Goal: Transaction & Acquisition: Book appointment/travel/reservation

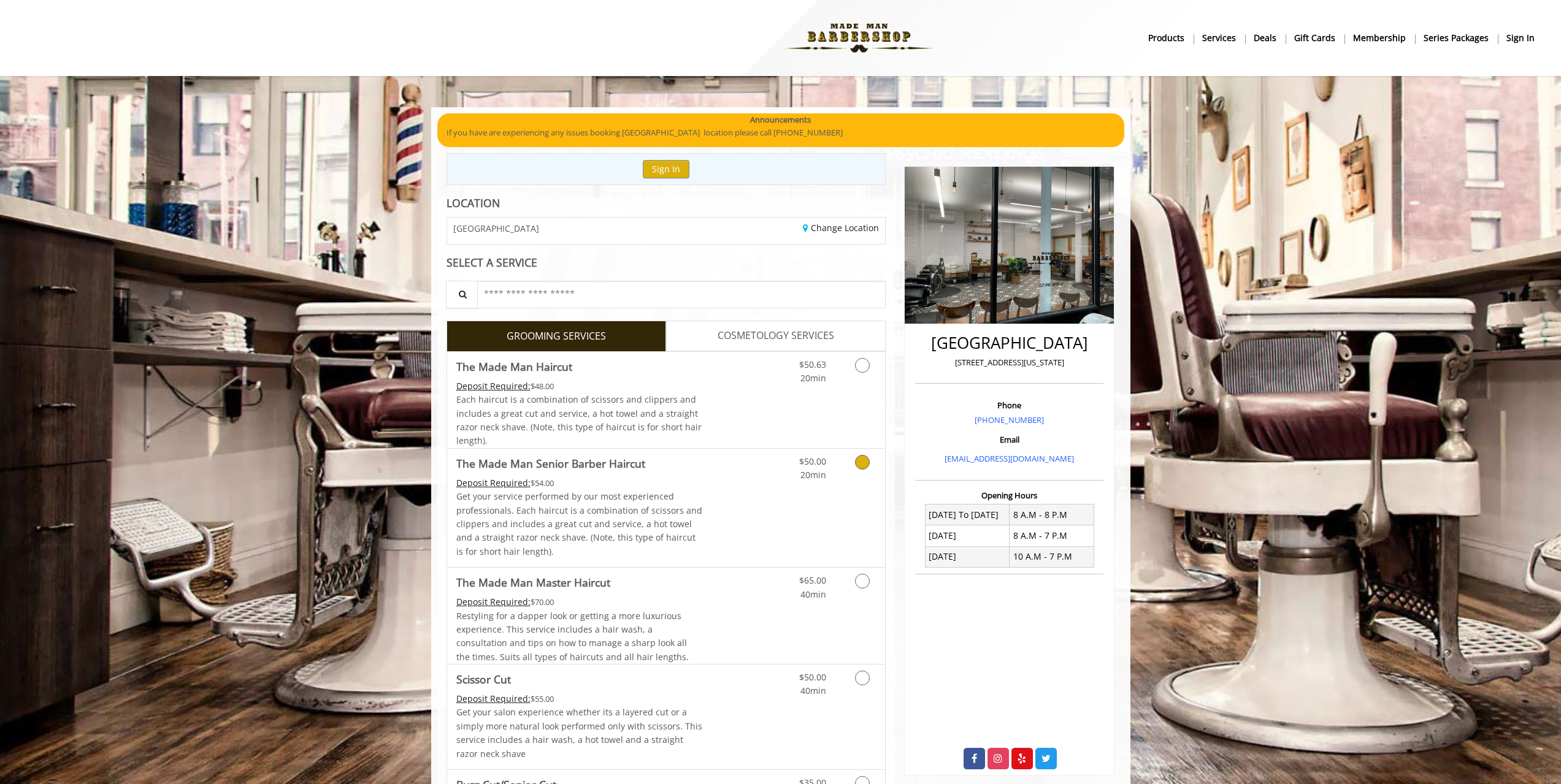
click at [846, 480] on link "Grooming services" at bounding box center [860, 465] width 31 height 34
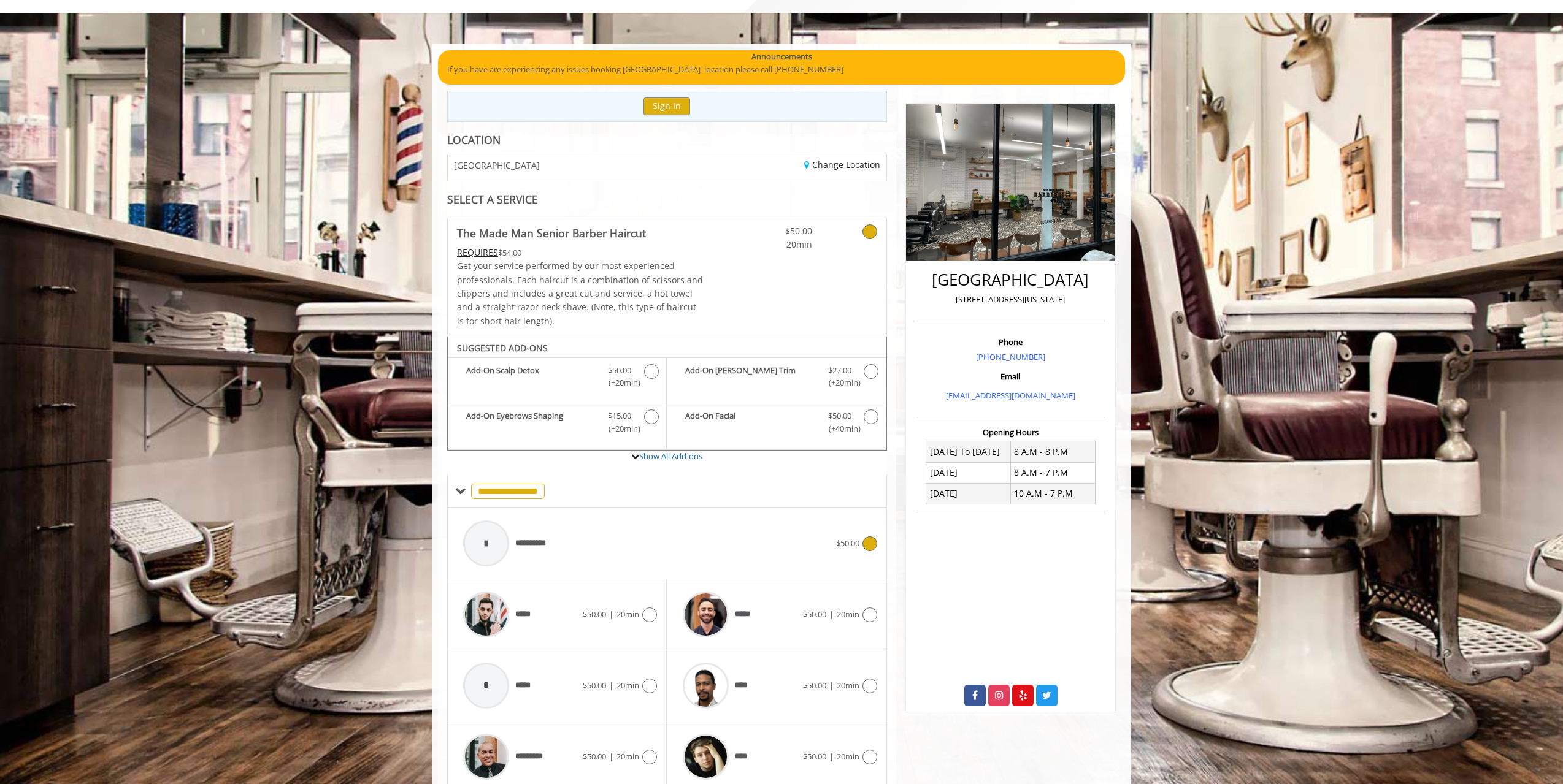
scroll to position [114, 0]
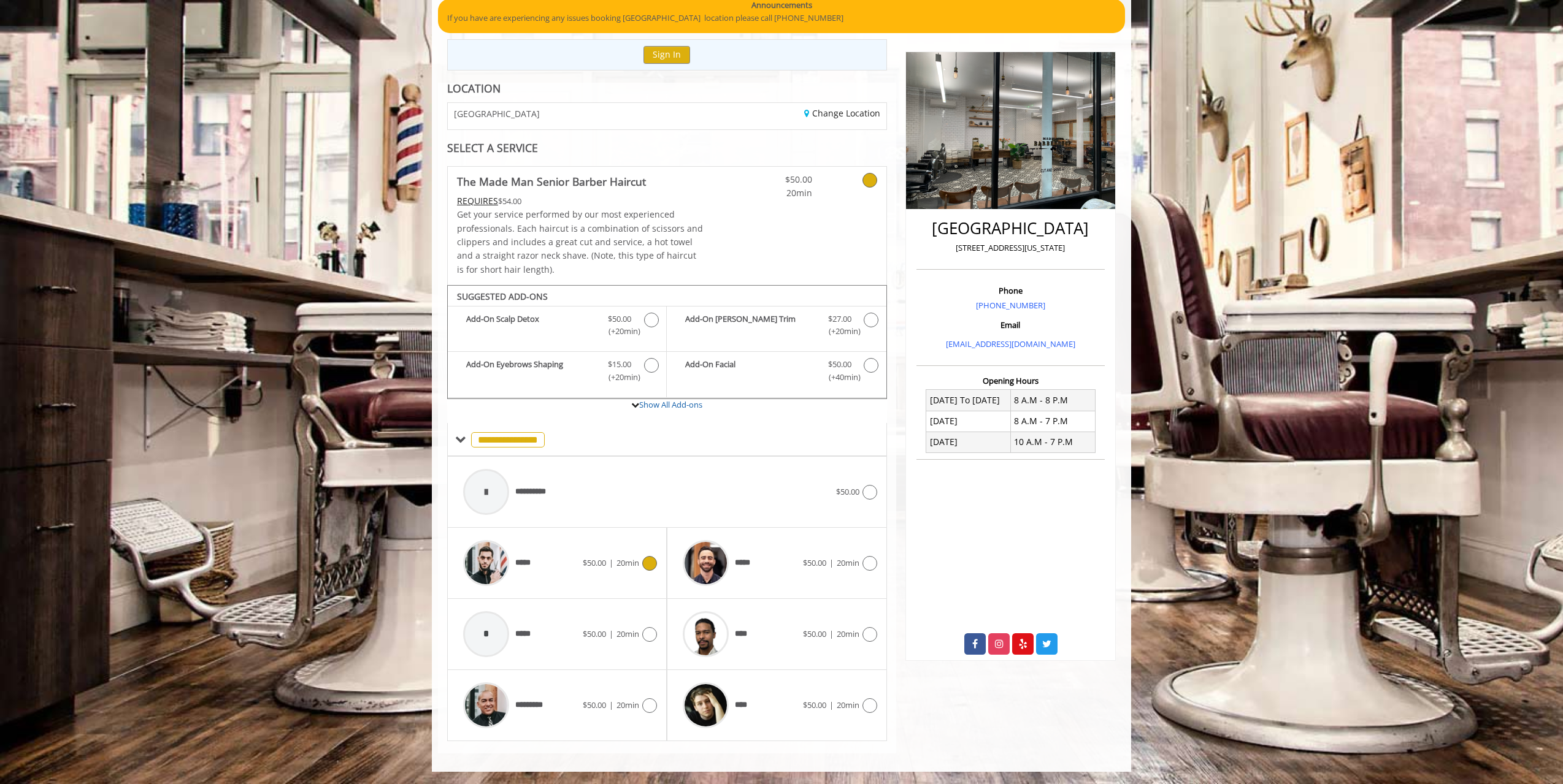
click at [647, 569] on icon at bounding box center [649, 563] width 15 height 15
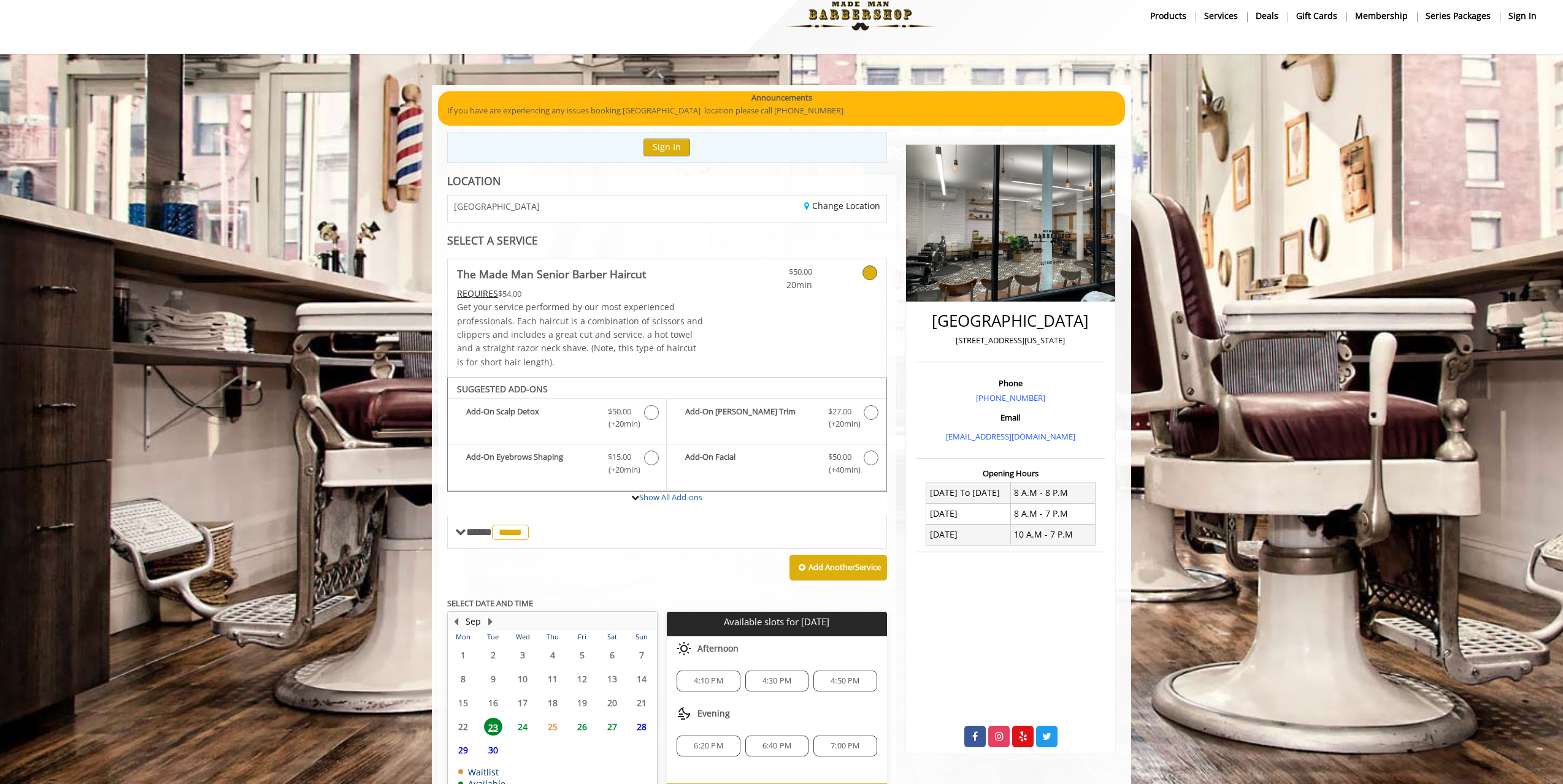
scroll to position [102, 0]
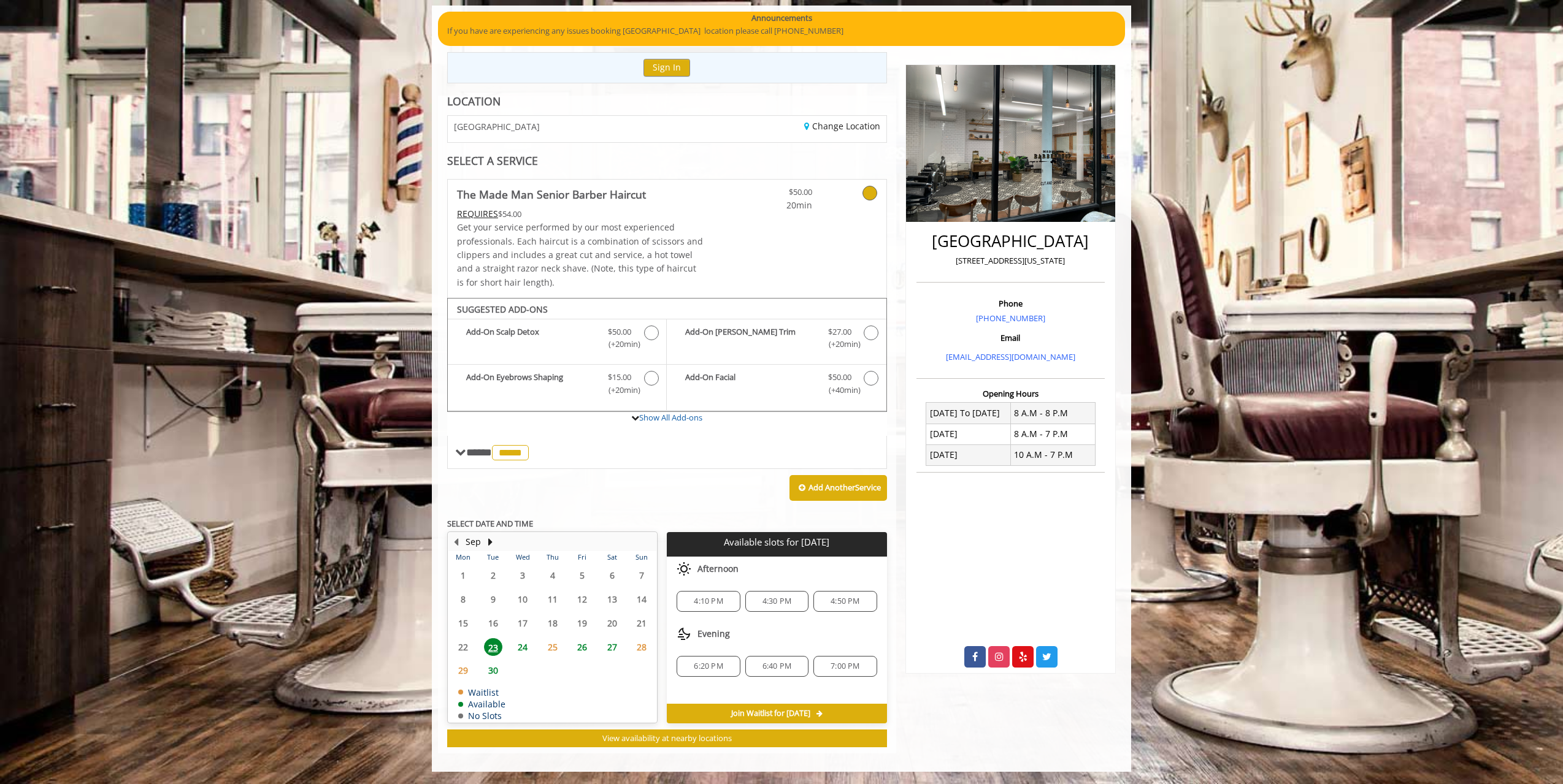
click at [519, 649] on span "24" at bounding box center [523, 647] width 19 height 18
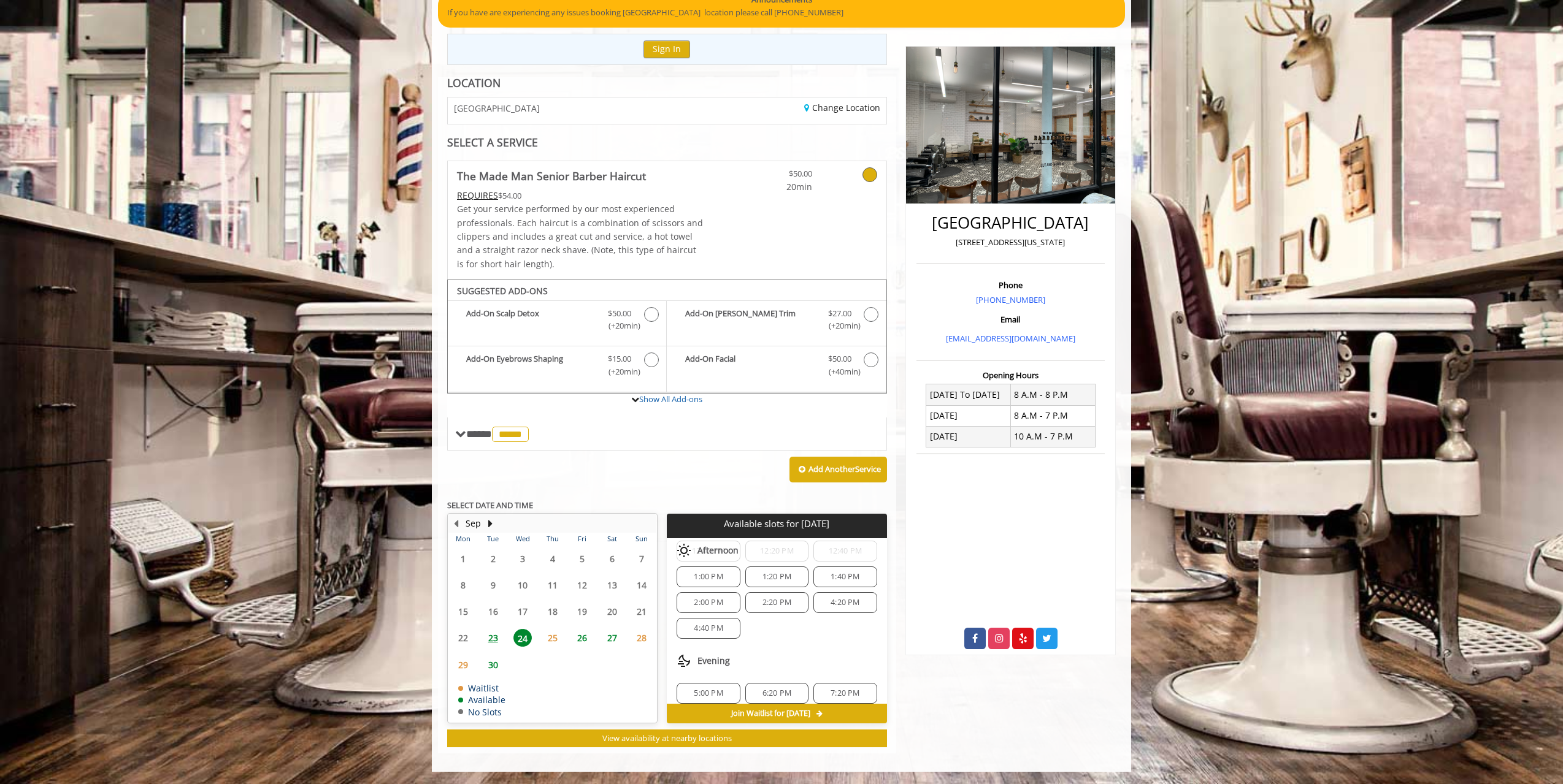
scroll to position [158, 0]
click at [485, 634] on span "23" at bounding box center [493, 638] width 19 height 18
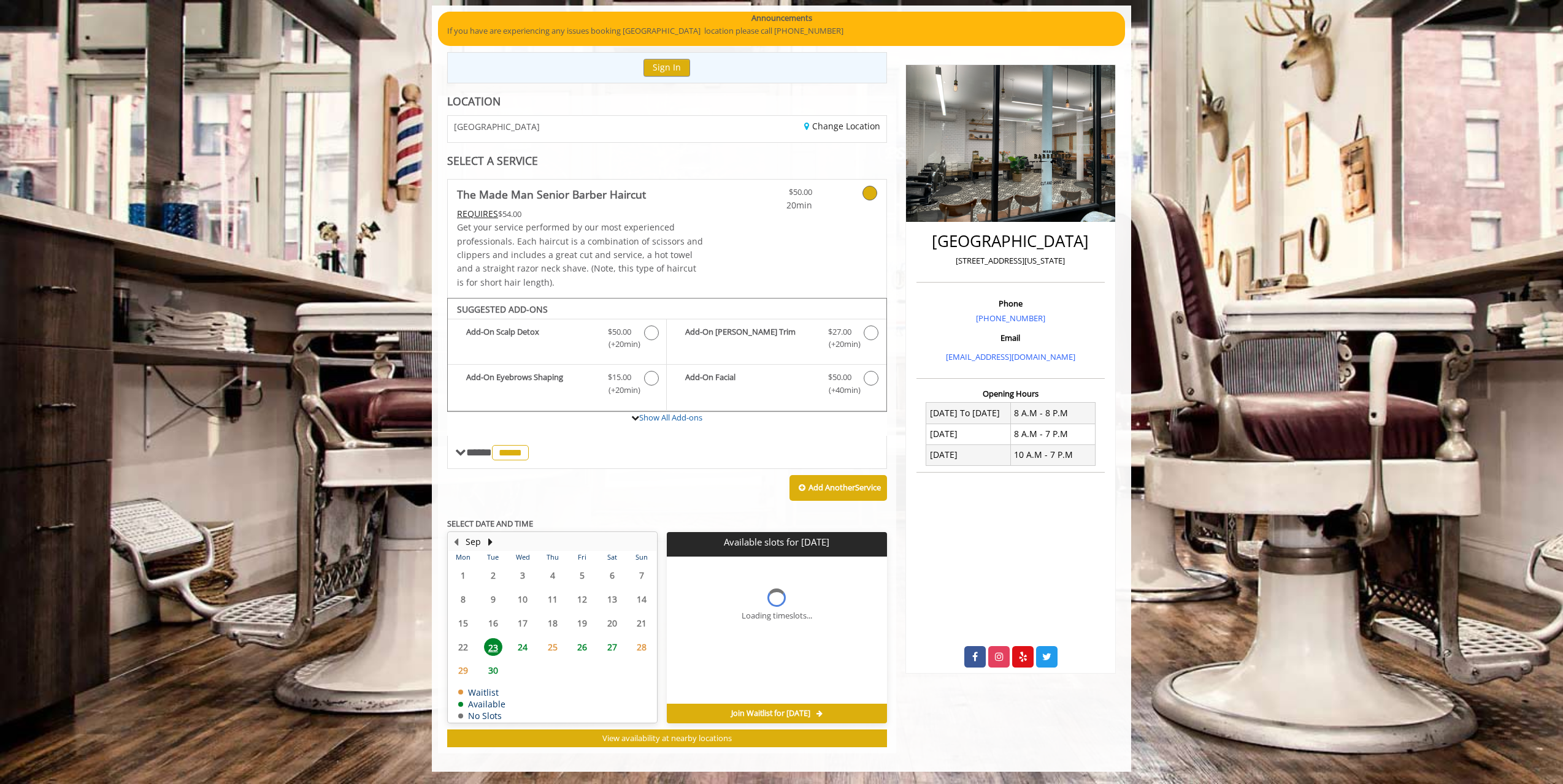
scroll to position [0, 0]
click at [712, 499] on div "Add Another Service" at bounding box center [667, 487] width 440 height 38
